Goal: Task Accomplishment & Management: Manage account settings

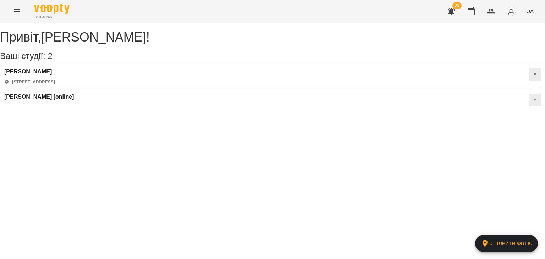
click at [19, 13] on icon "Menu" at bounding box center [17, 11] width 6 height 4
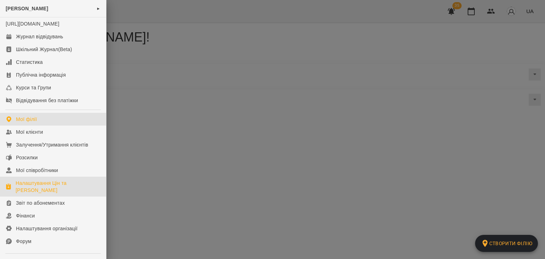
click at [36, 193] on div "Налаштування Цін та [PERSON_NAME]" at bounding box center [58, 187] width 85 height 14
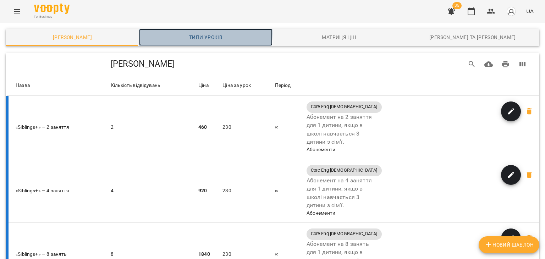
click at [199, 34] on span "Типи уроків" at bounding box center [205, 37] width 125 height 9
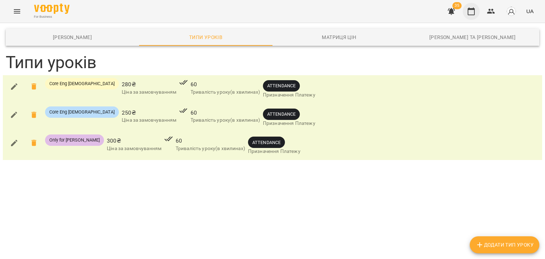
click at [474, 9] on icon "button" at bounding box center [471, 11] width 7 height 8
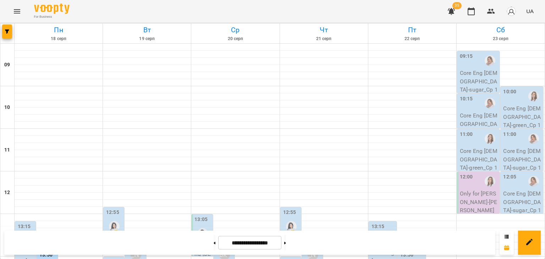
scroll to position [142, 0]
